Goal: Obtain resource: Obtain resource

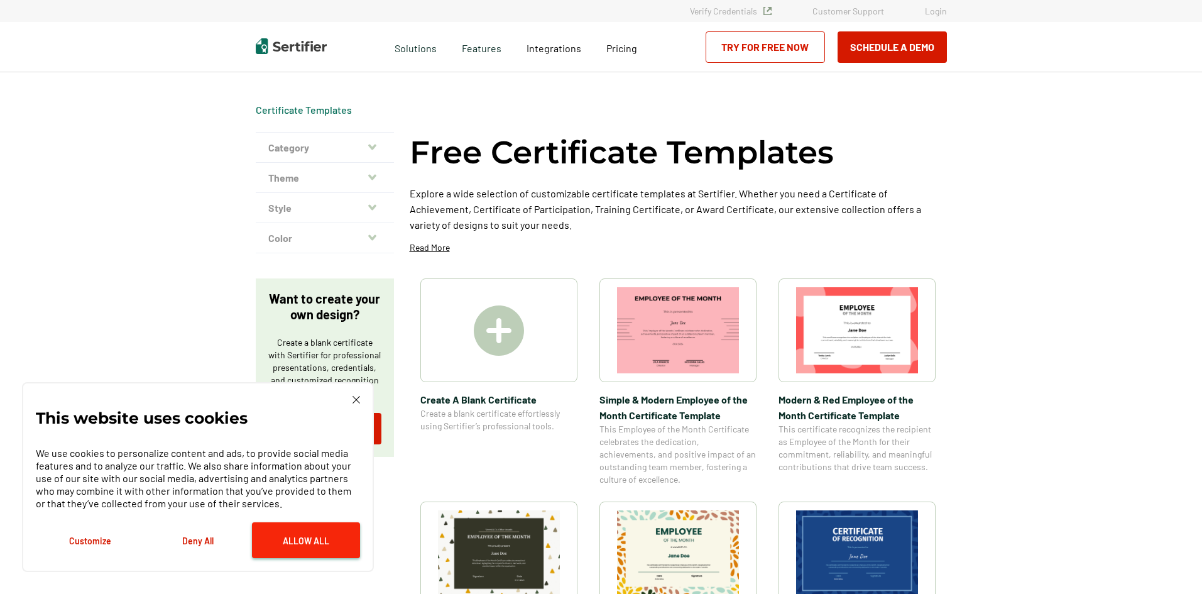
click at [292, 533] on button "Allow All" at bounding box center [306, 540] width 108 height 36
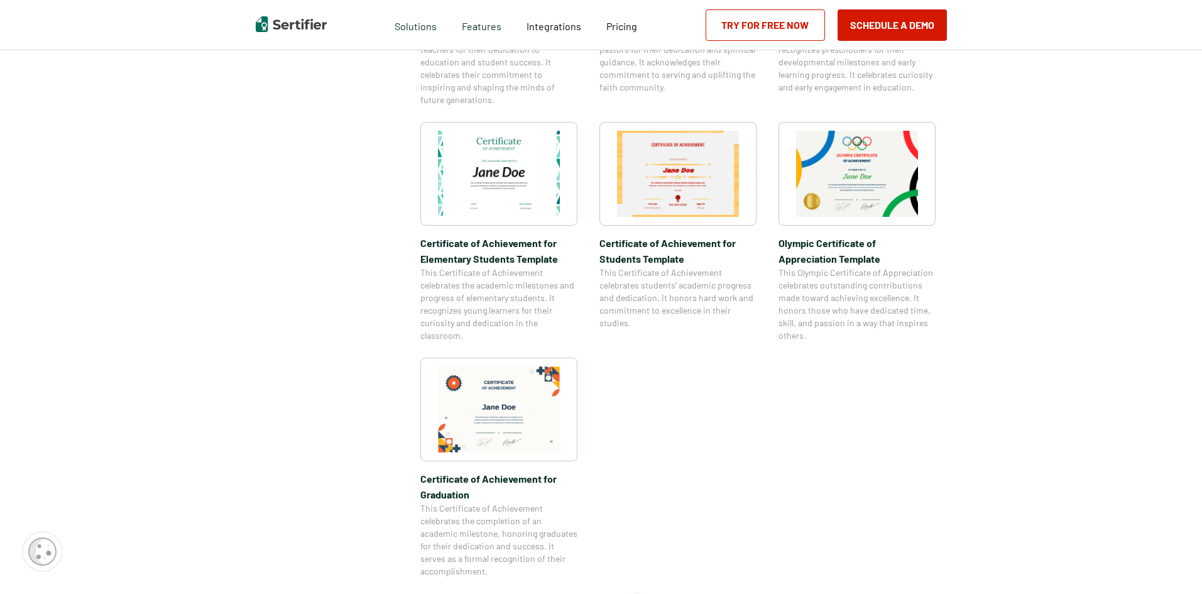
scroll to position [880, 0]
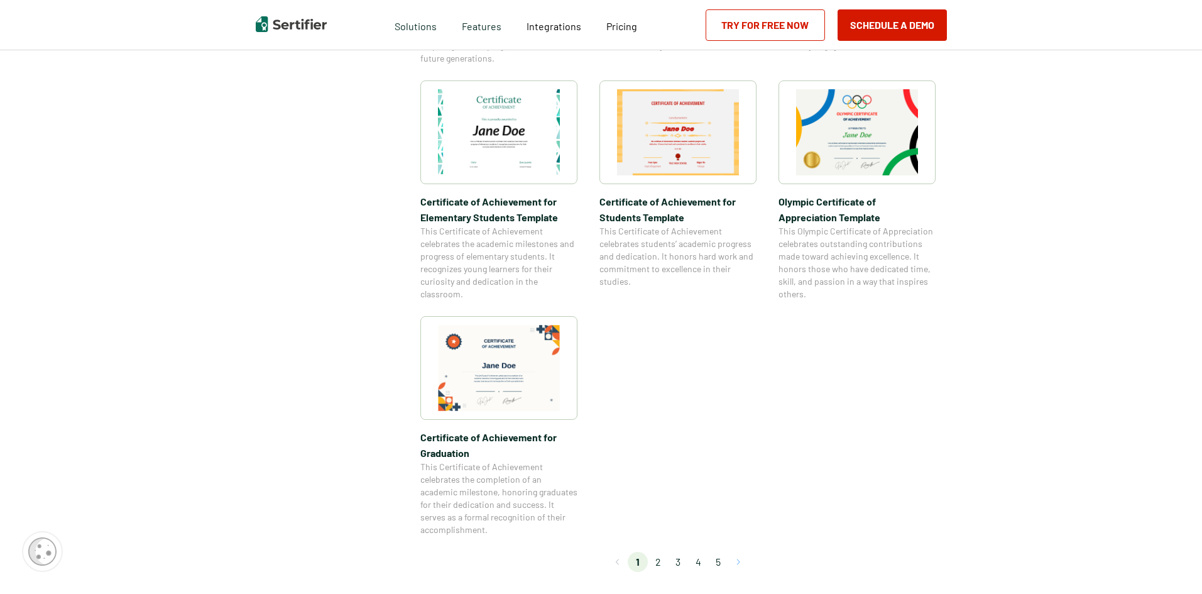
click at [742, 559] on button "Go to next page" at bounding box center [738, 562] width 20 height 20
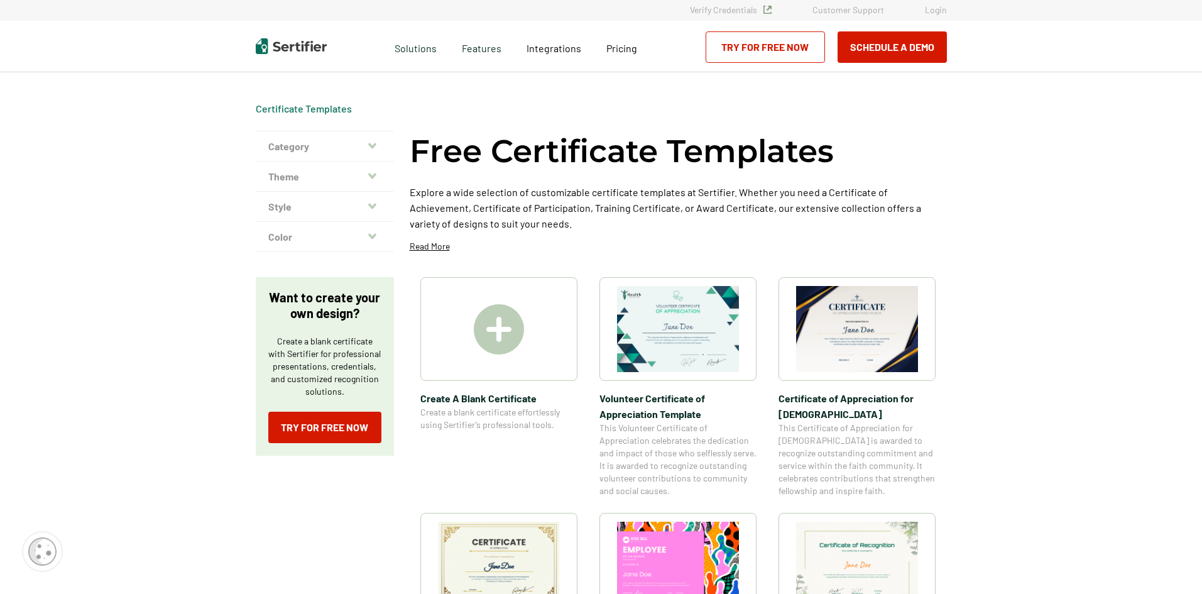
scroll to position [0, 0]
click at [376, 147] on icon "button" at bounding box center [372, 147] width 8 height 6
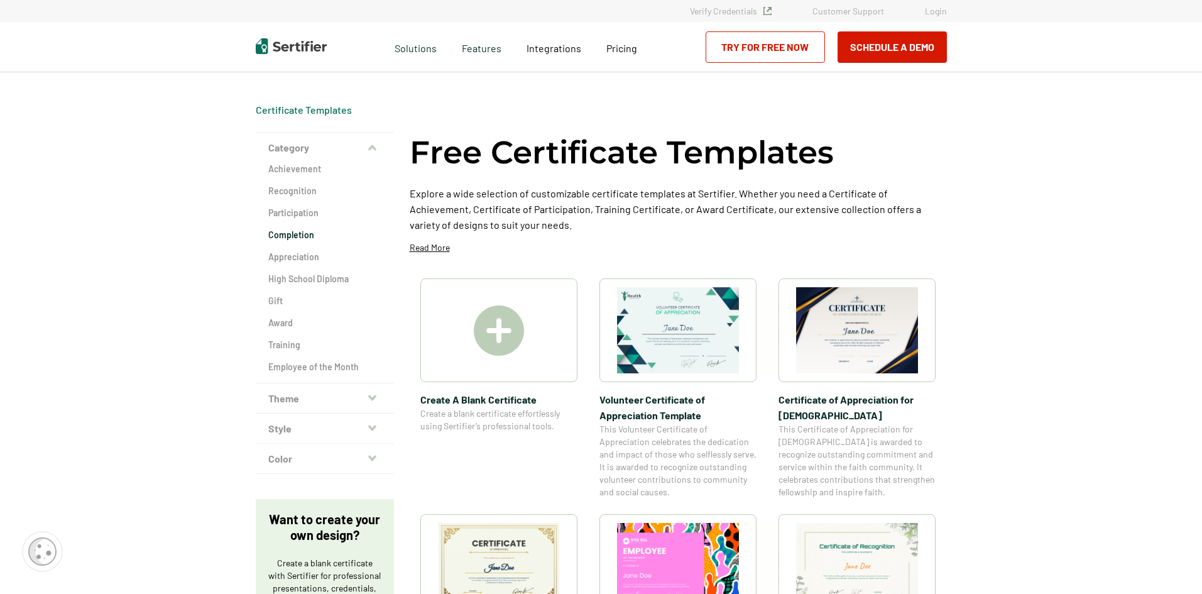
click at [309, 238] on h2 "Completion" at bounding box center [324, 235] width 113 height 13
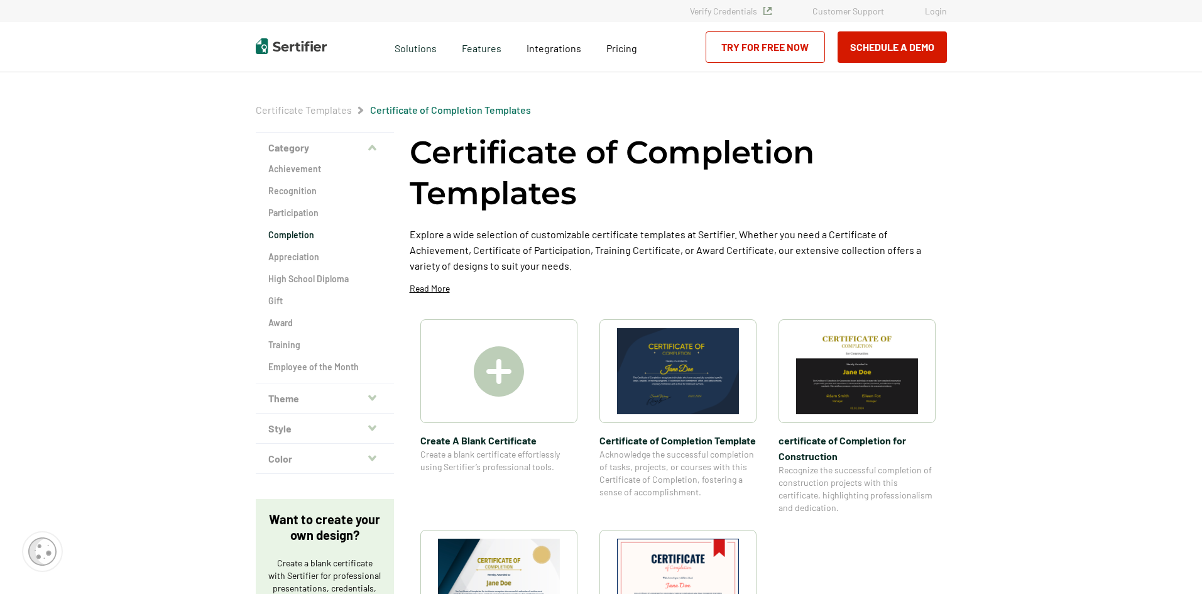
click at [376, 456] on icon "button" at bounding box center [372, 458] width 8 height 6
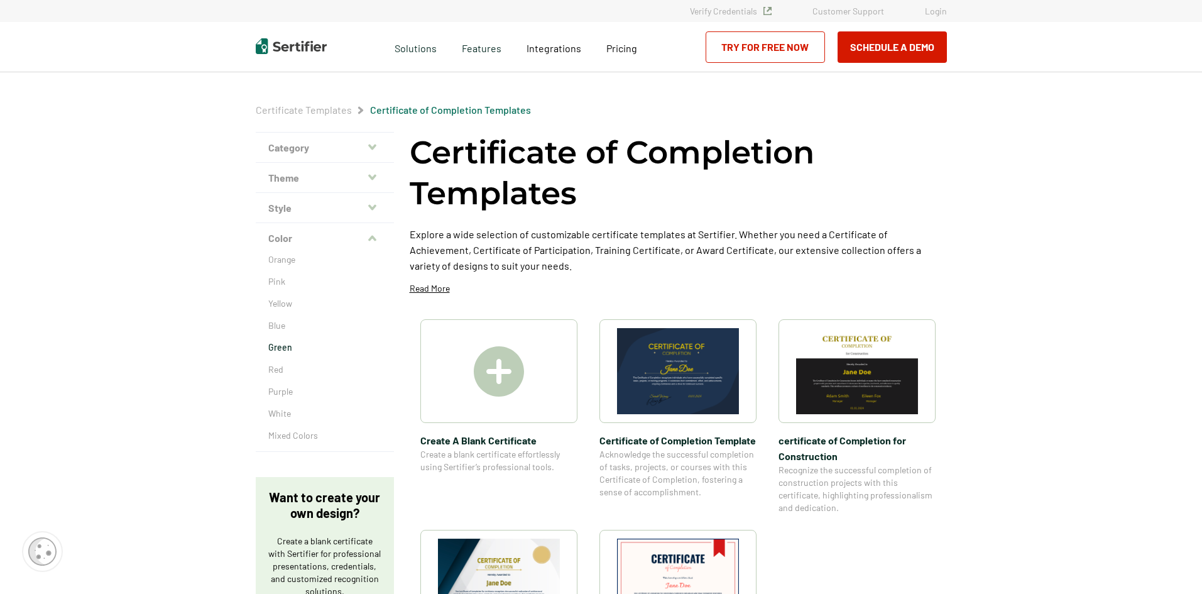
click at [342, 341] on p "Green" at bounding box center [324, 347] width 113 height 13
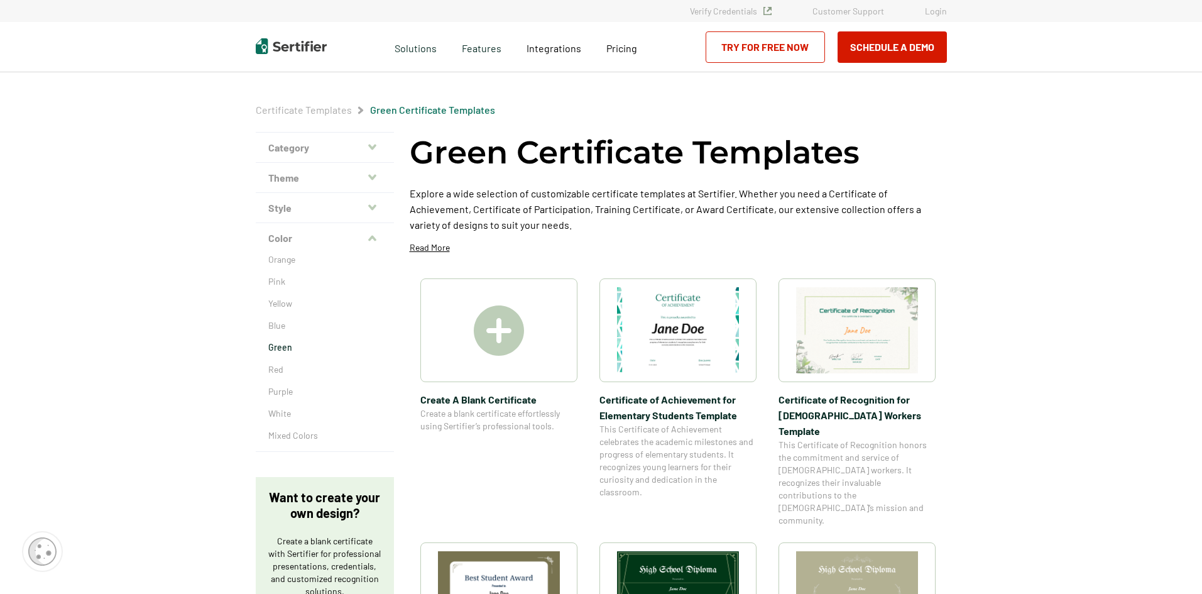
click at [387, 204] on button "Style" at bounding box center [325, 208] width 138 height 30
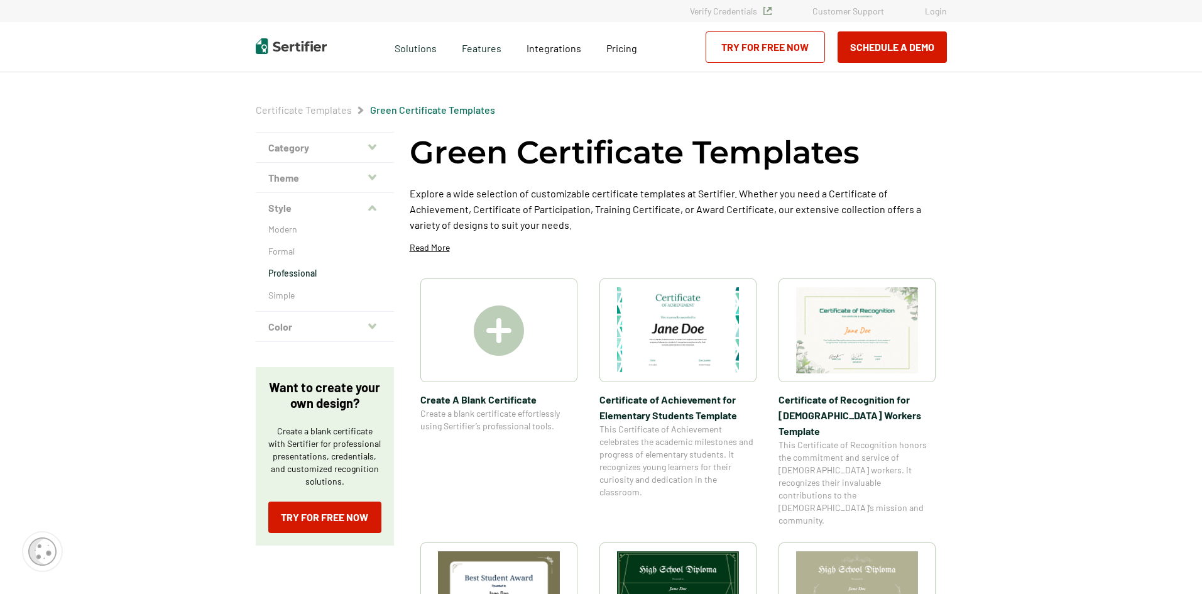
click at [307, 271] on p "Professional" at bounding box center [324, 273] width 113 height 13
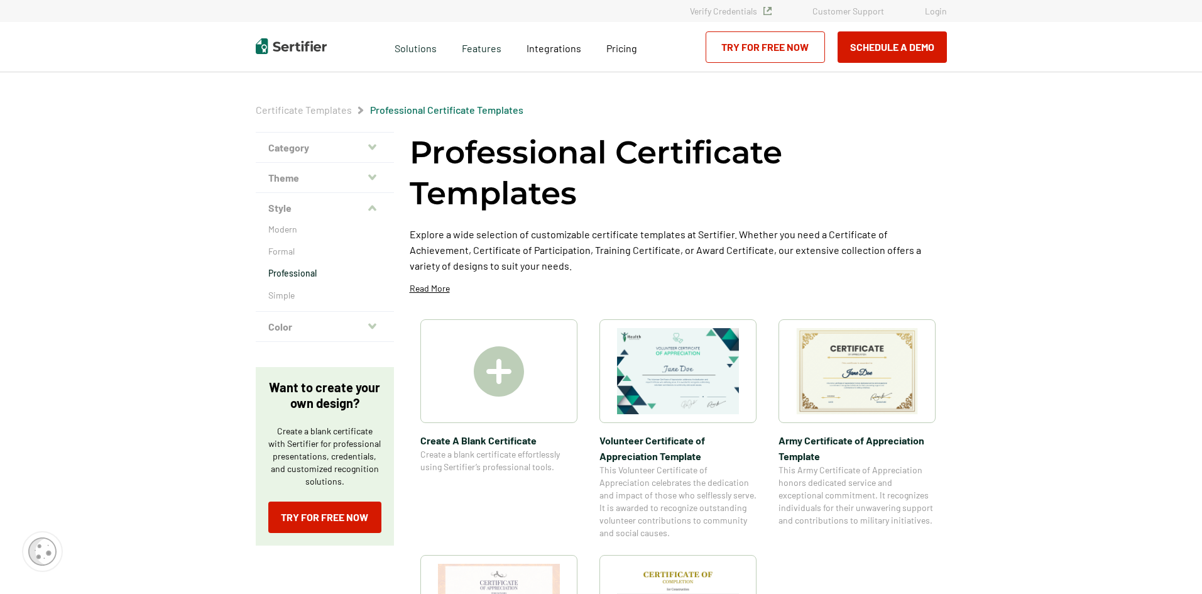
click at [375, 175] on icon "button" at bounding box center [372, 177] width 8 height 10
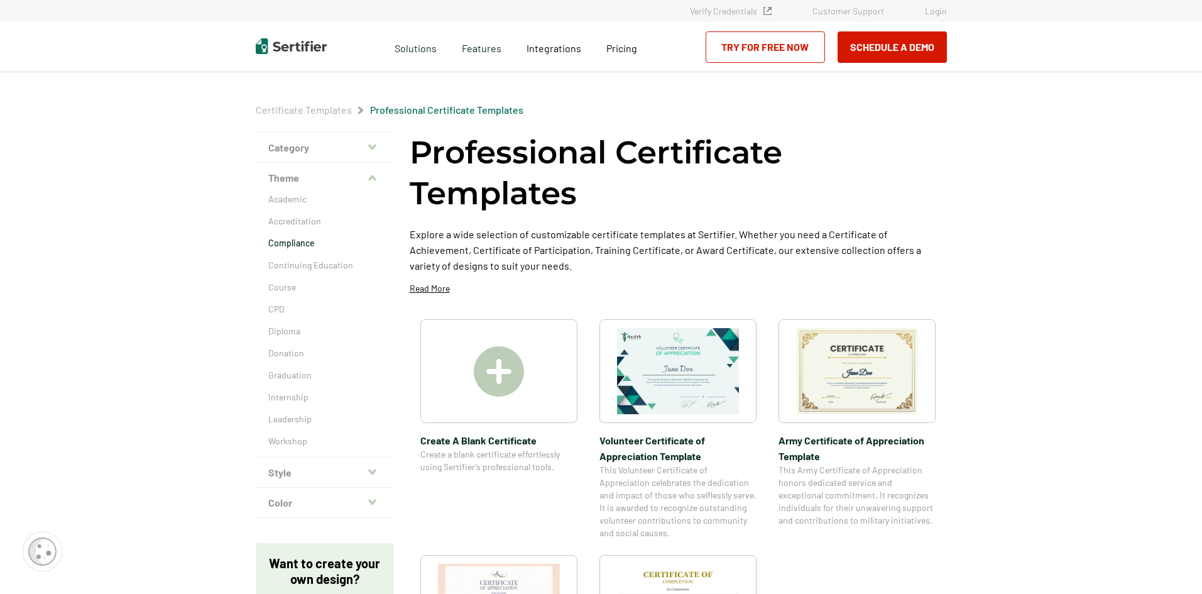
click at [291, 240] on p "Compliance" at bounding box center [324, 243] width 113 height 13
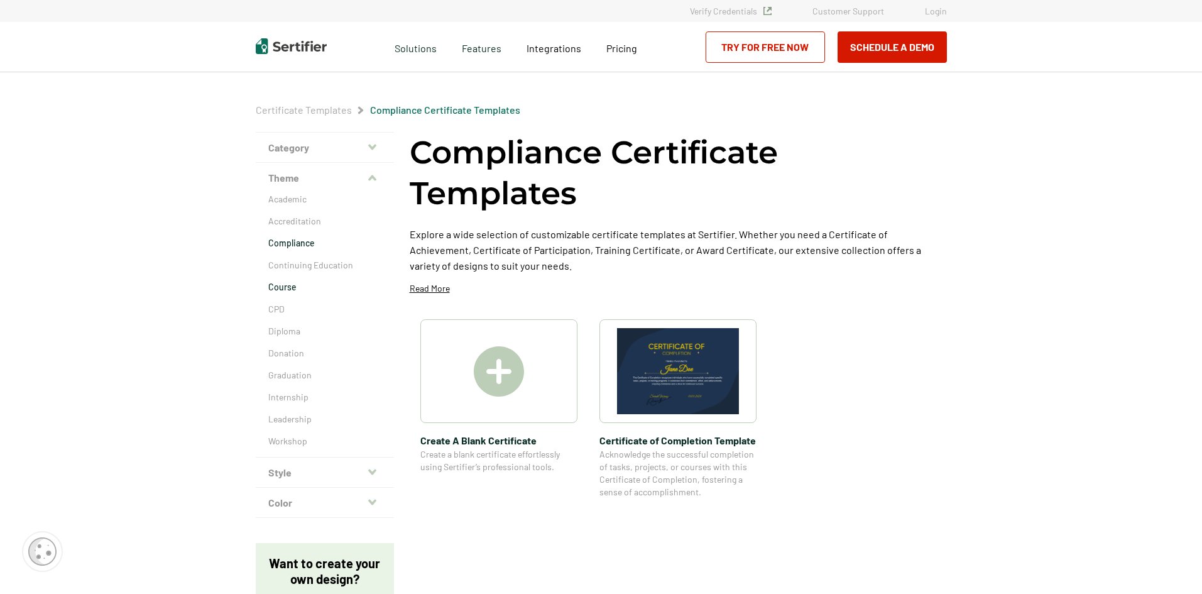
click at [292, 288] on p "Course" at bounding box center [324, 287] width 113 height 13
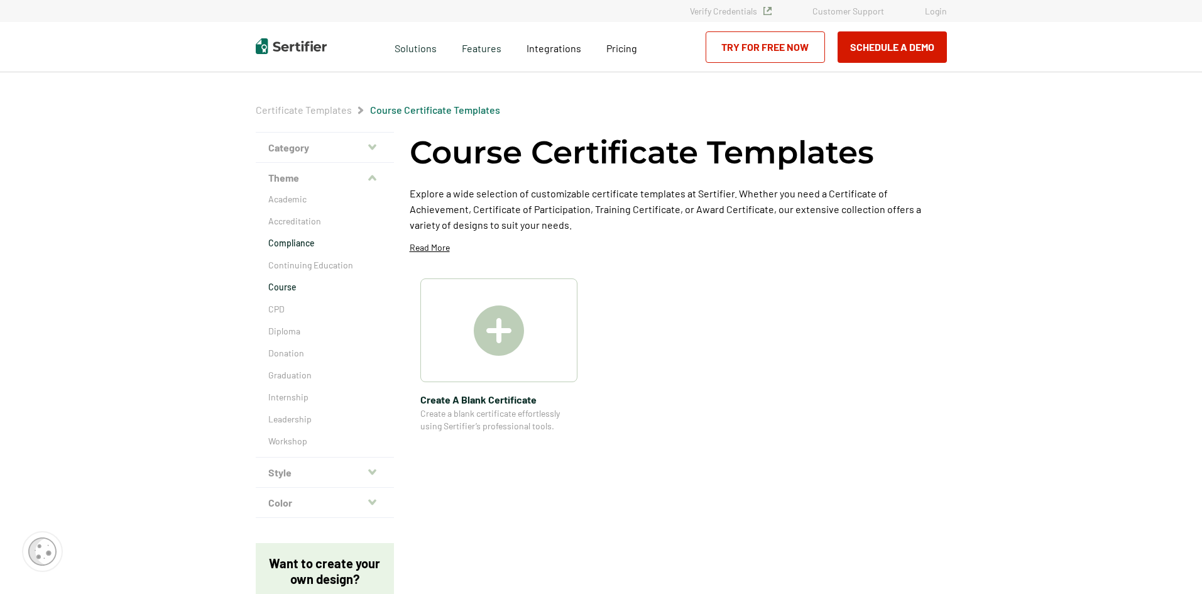
click at [293, 243] on p "Compliance" at bounding box center [324, 243] width 113 height 13
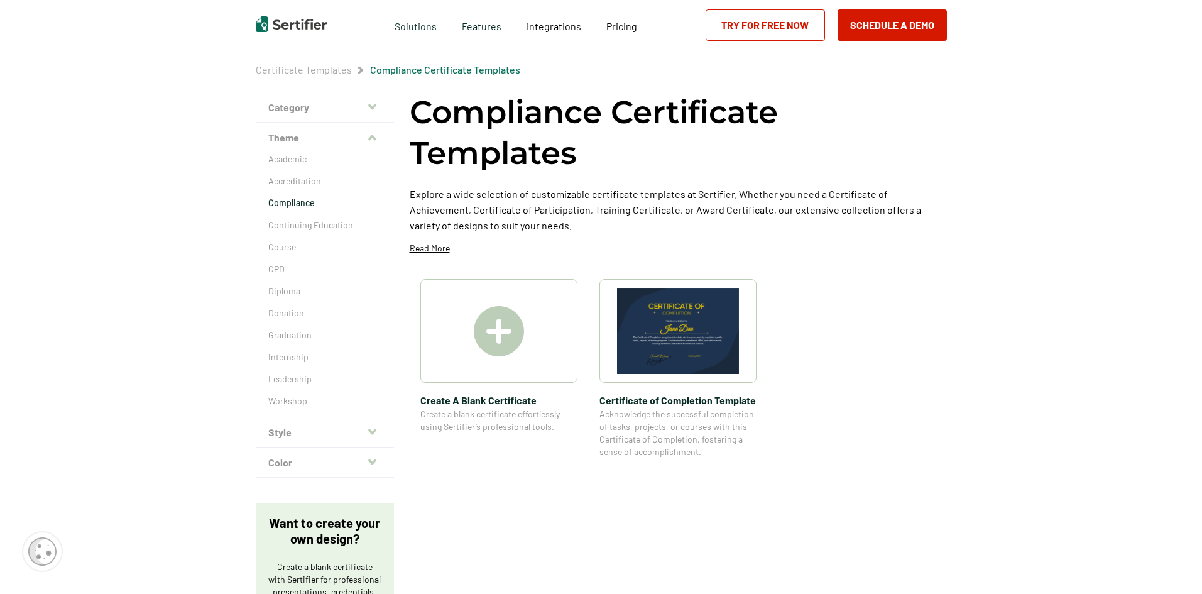
scroll to position [63, 0]
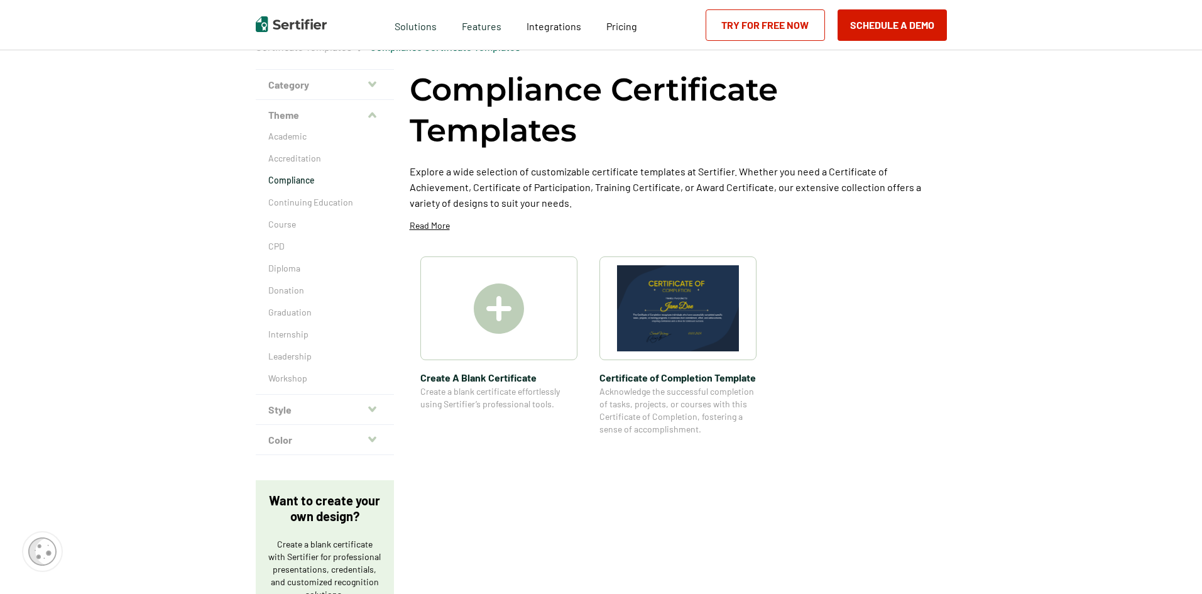
click at [371, 439] on icon "button" at bounding box center [372, 439] width 8 height 10
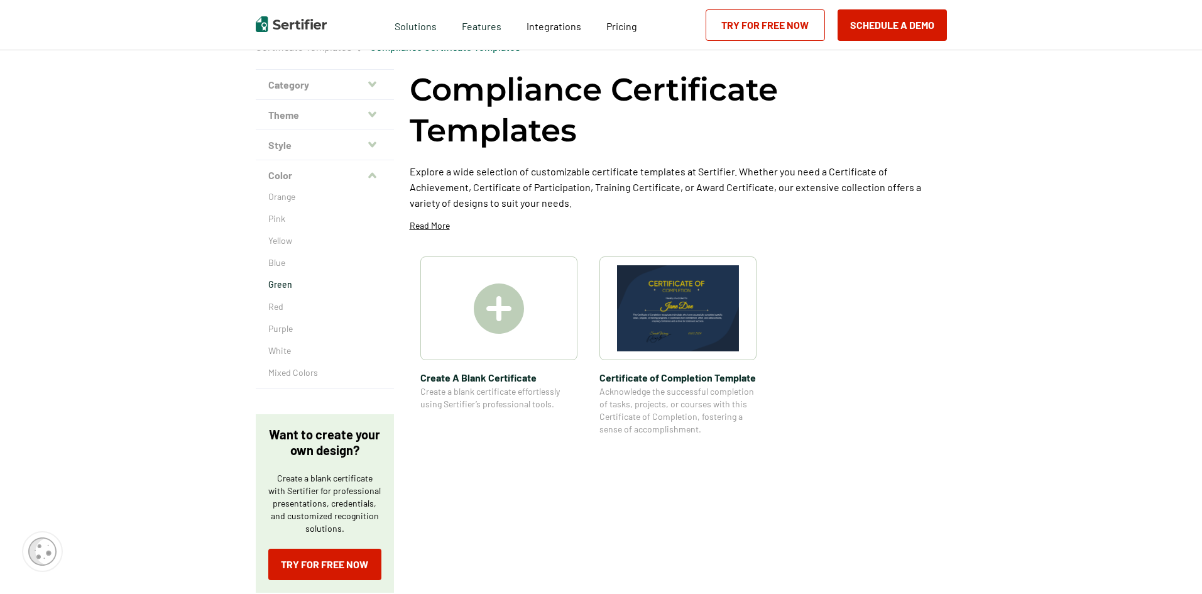
click at [293, 287] on p "Green" at bounding box center [324, 284] width 113 height 13
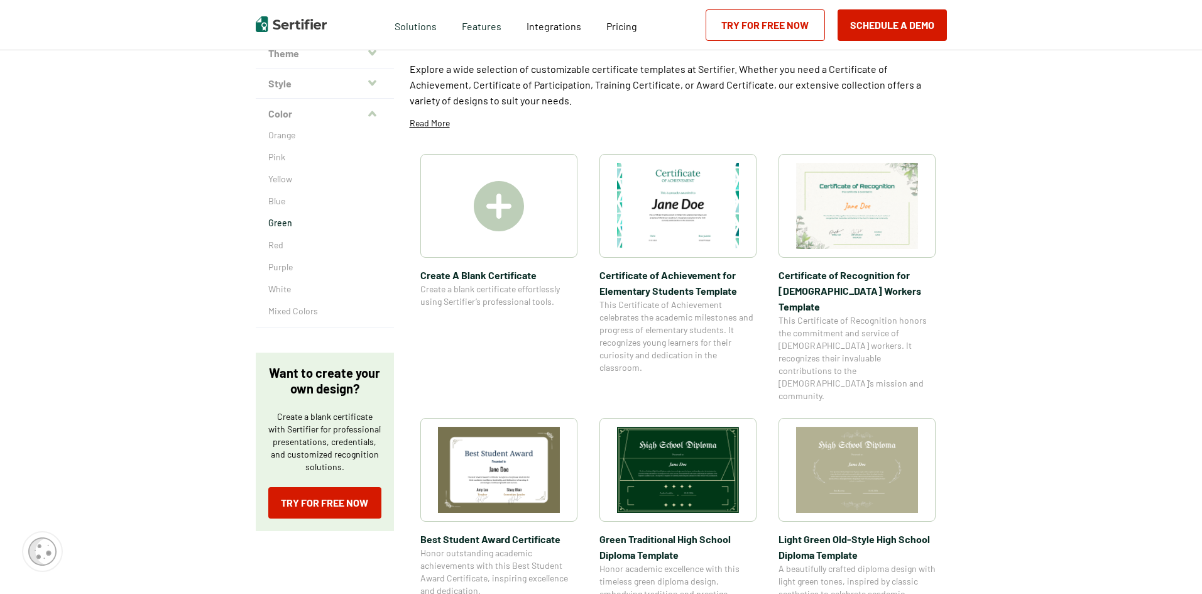
scroll to position [126, 0]
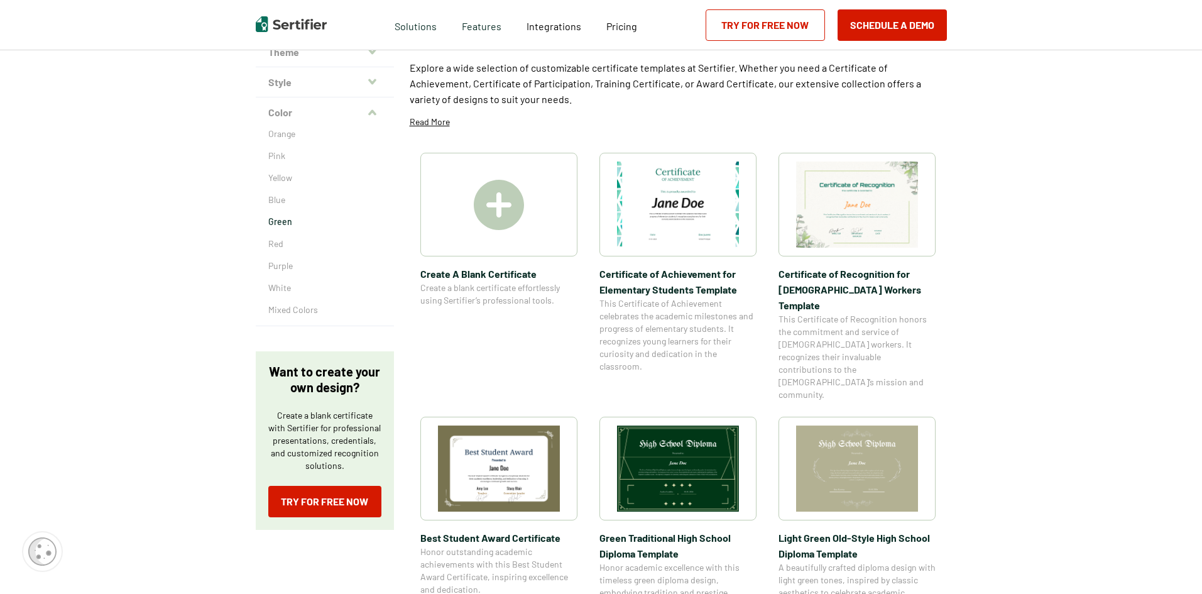
click at [687, 273] on span "Certificate of Achievement for Elementary Students Template" at bounding box center [678, 281] width 157 height 31
